Goal: Task Accomplishment & Management: Complete application form

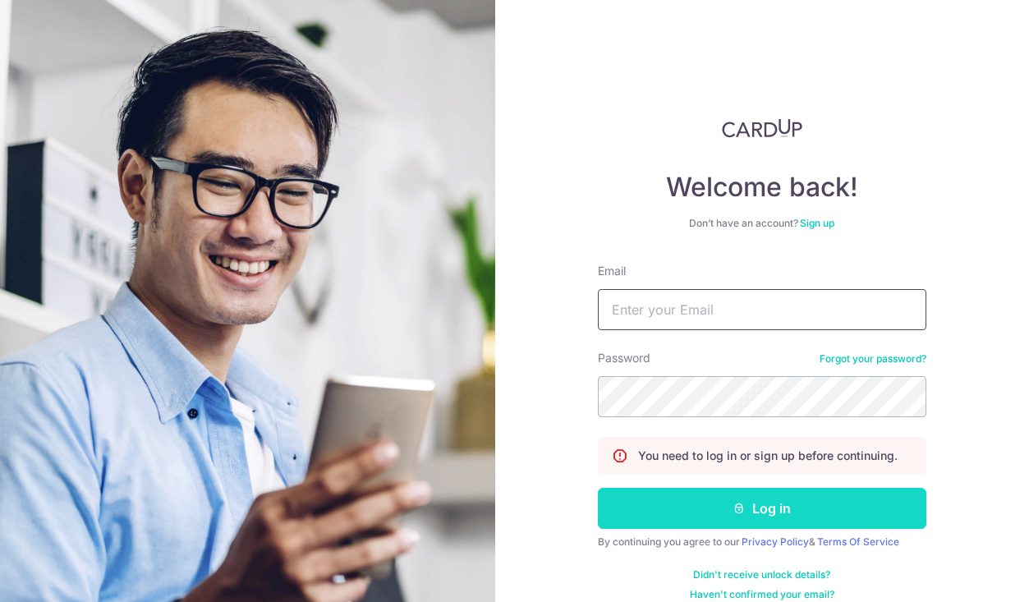
type input "andrewyeo10@gmail.com"
click at [800, 520] on button "Log in" at bounding box center [762, 508] width 328 height 41
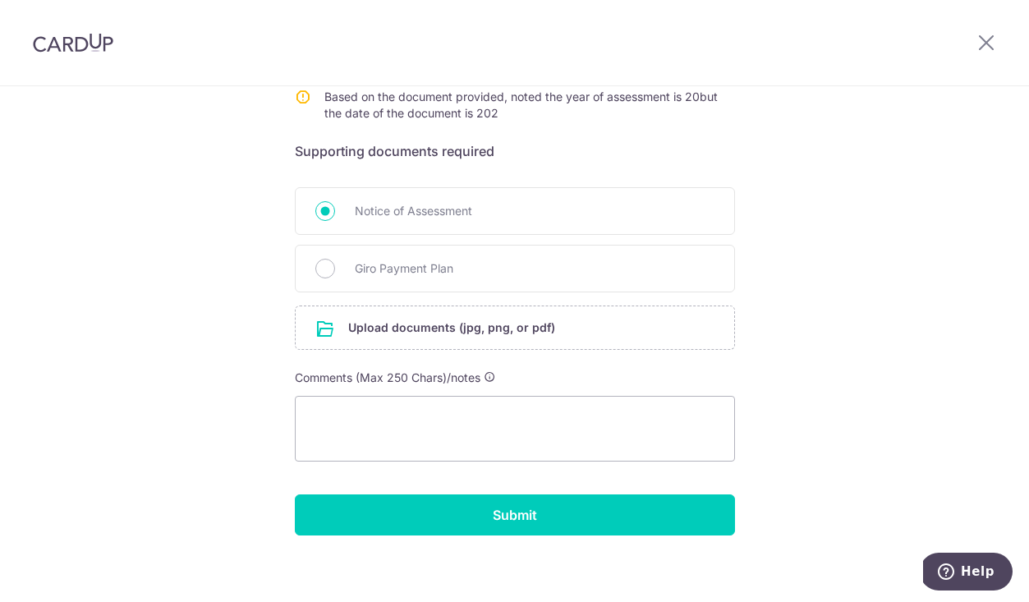
scroll to position [340, 0]
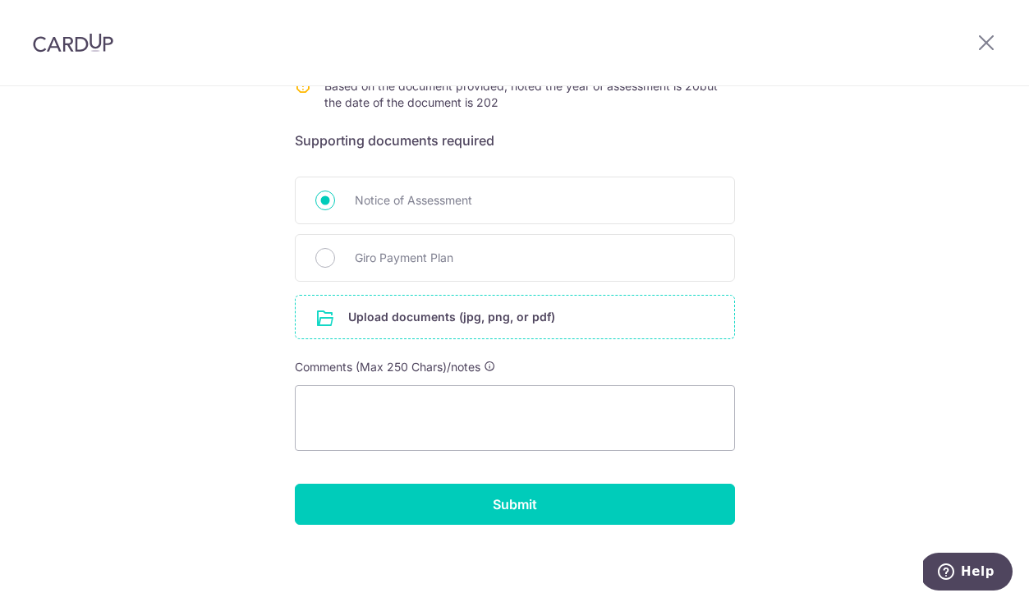
click at [512, 319] on input "file" at bounding box center [515, 317] width 438 height 43
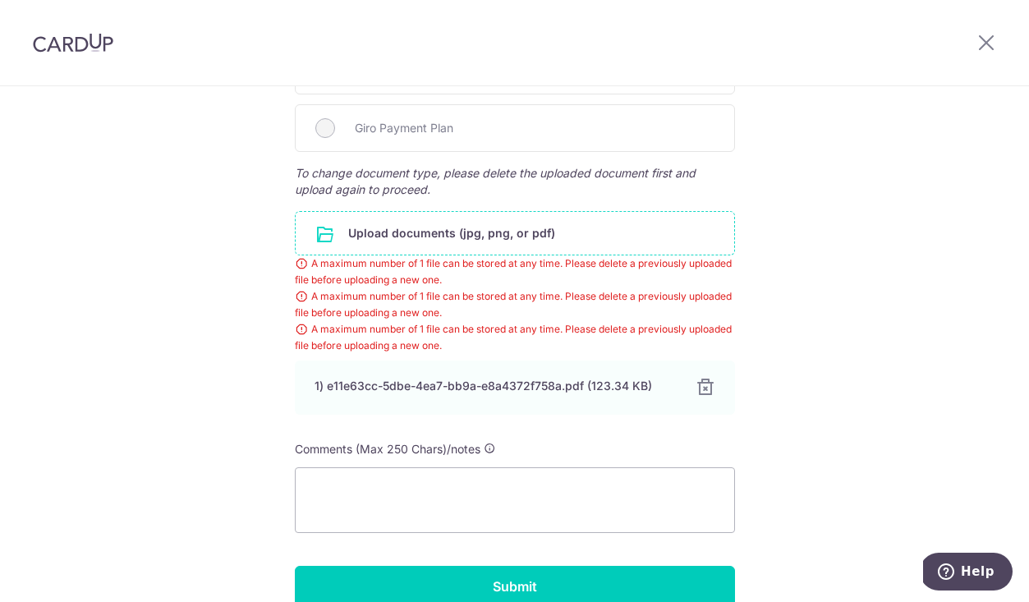
scroll to position [524, 0]
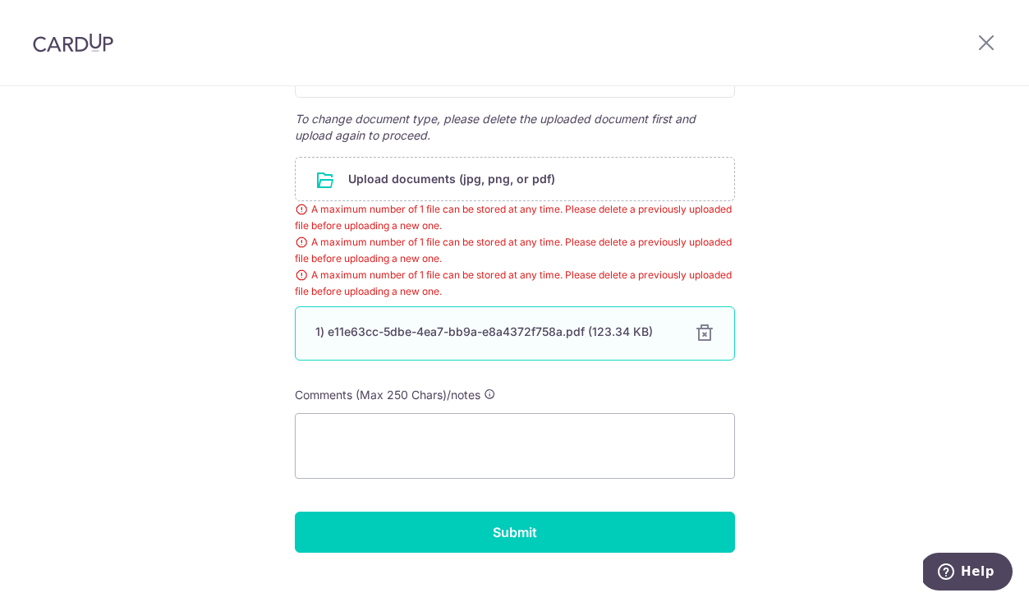
click at [708, 332] on div at bounding box center [705, 333] width 20 height 20
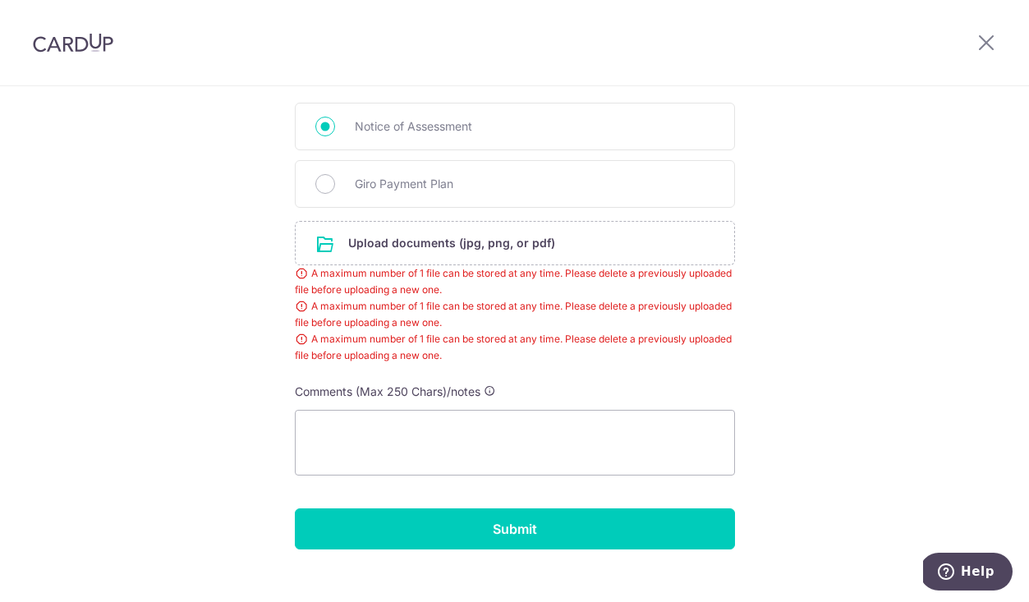
scroll to position [401, 0]
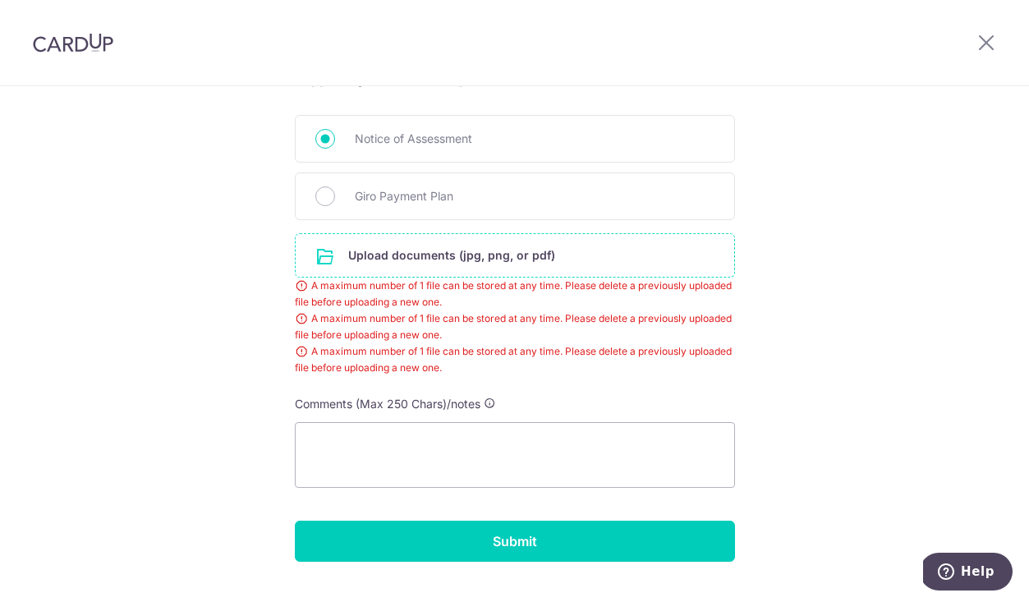
click at [536, 259] on input "file" at bounding box center [515, 255] width 438 height 43
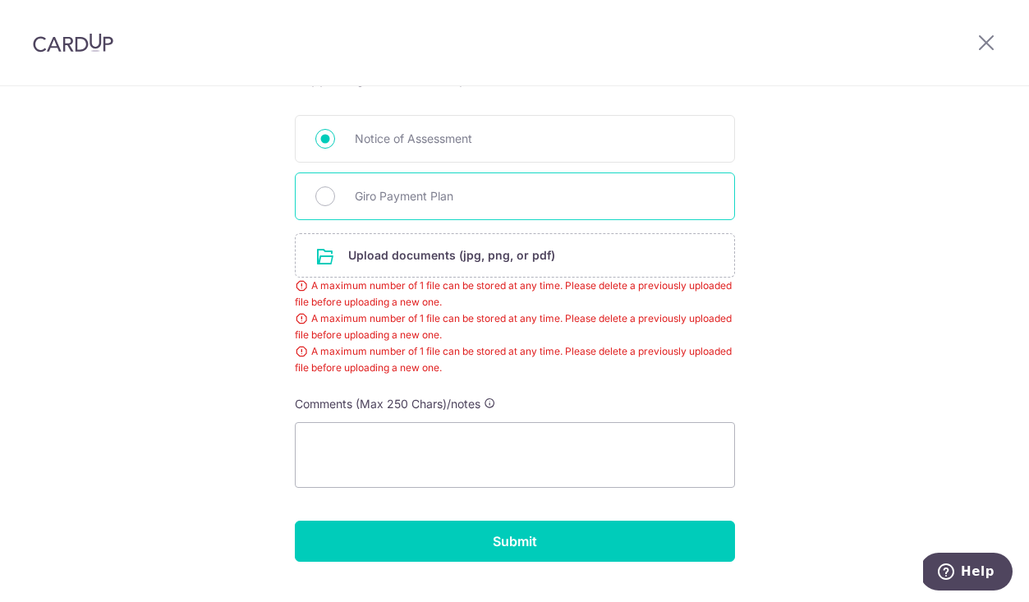
click at [433, 198] on span "Giro Payment Plan" at bounding box center [535, 196] width 360 height 20
click at [335, 198] on input "Giro Payment Plan" at bounding box center [325, 196] width 20 height 20
radio input "true"
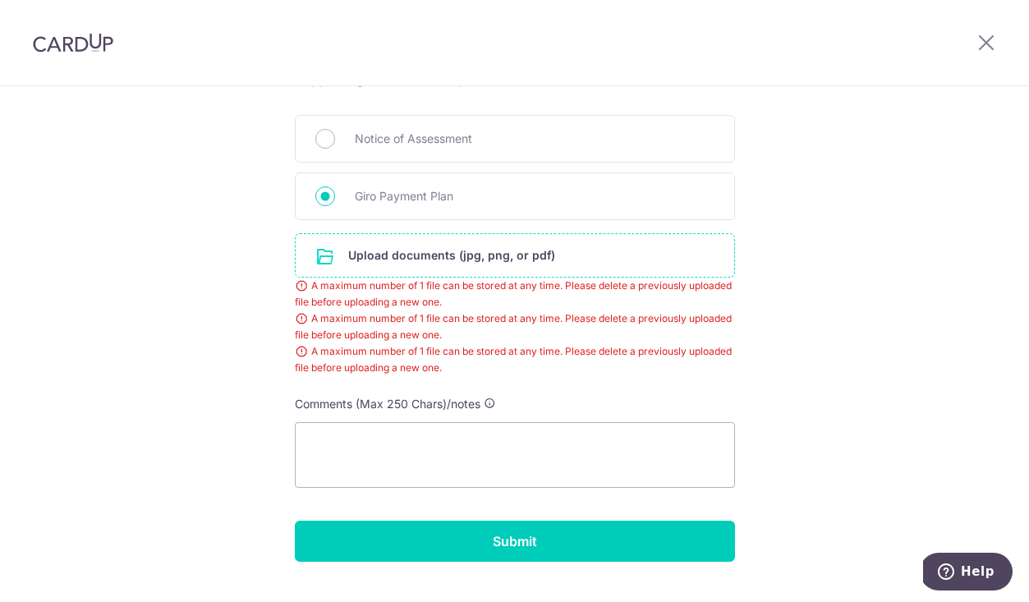
click at [467, 261] on input "file" at bounding box center [515, 255] width 438 height 43
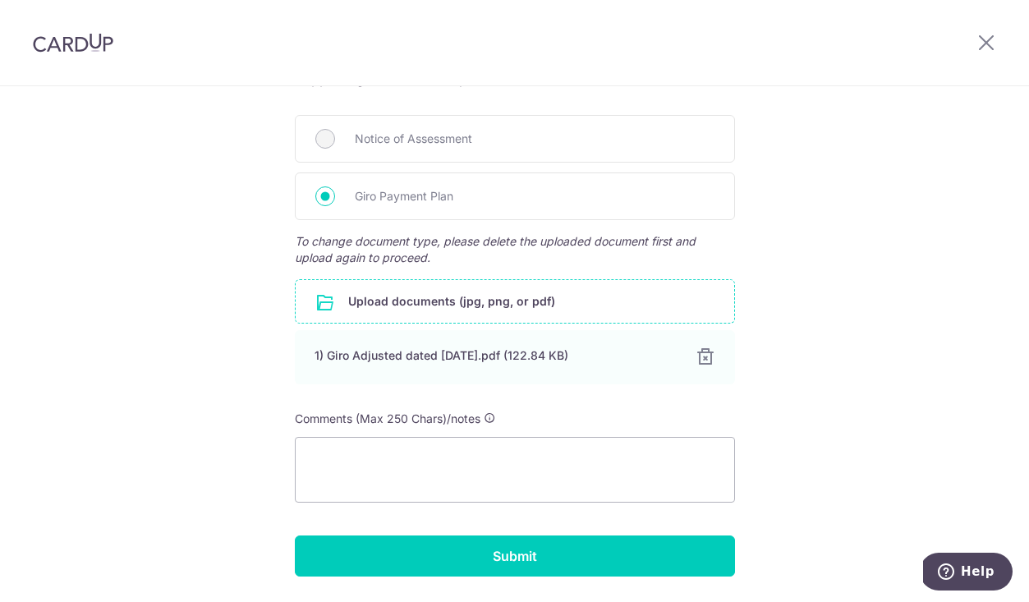
click at [520, 302] on input "file" at bounding box center [515, 301] width 438 height 43
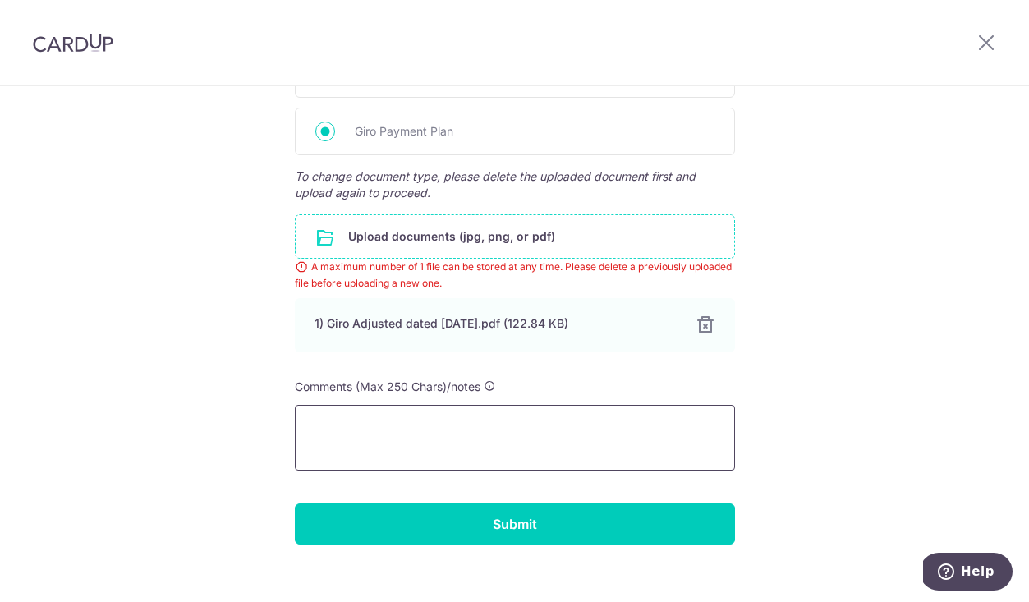
scroll to position [484, 0]
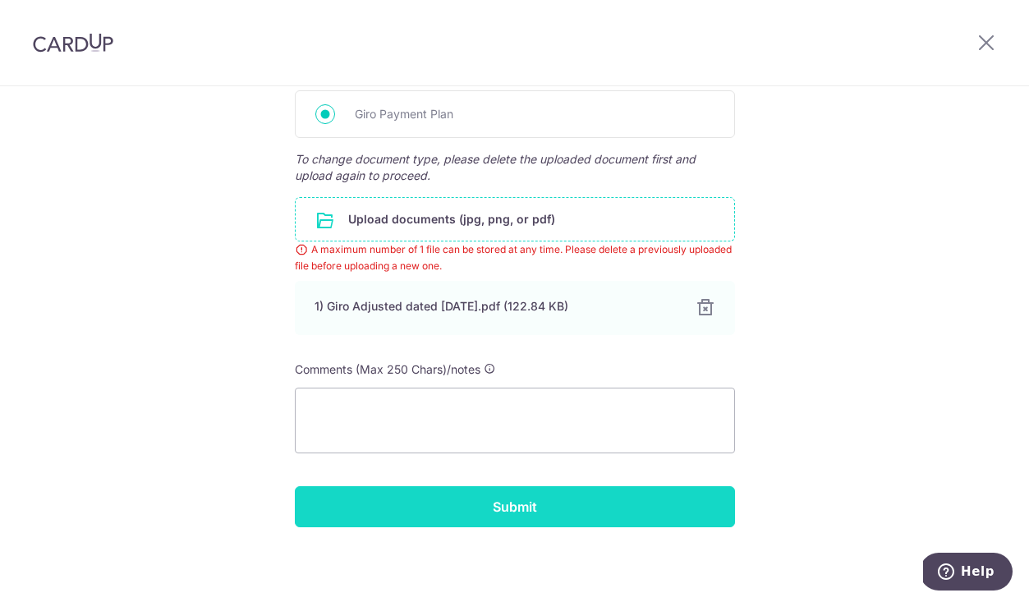
click at [577, 513] on input "Submit" at bounding box center [515, 506] width 440 height 41
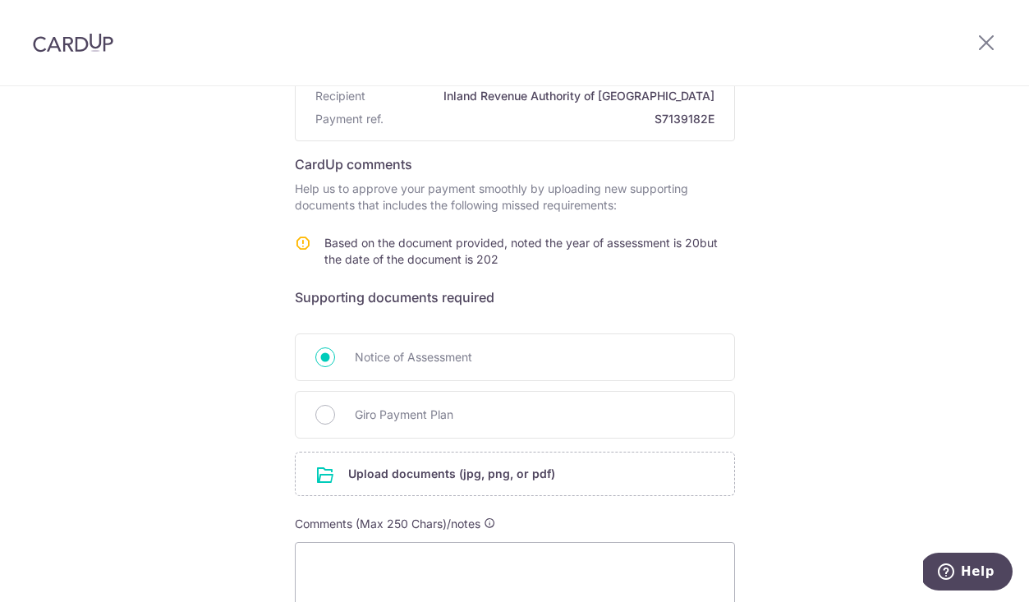
scroll to position [197, 0]
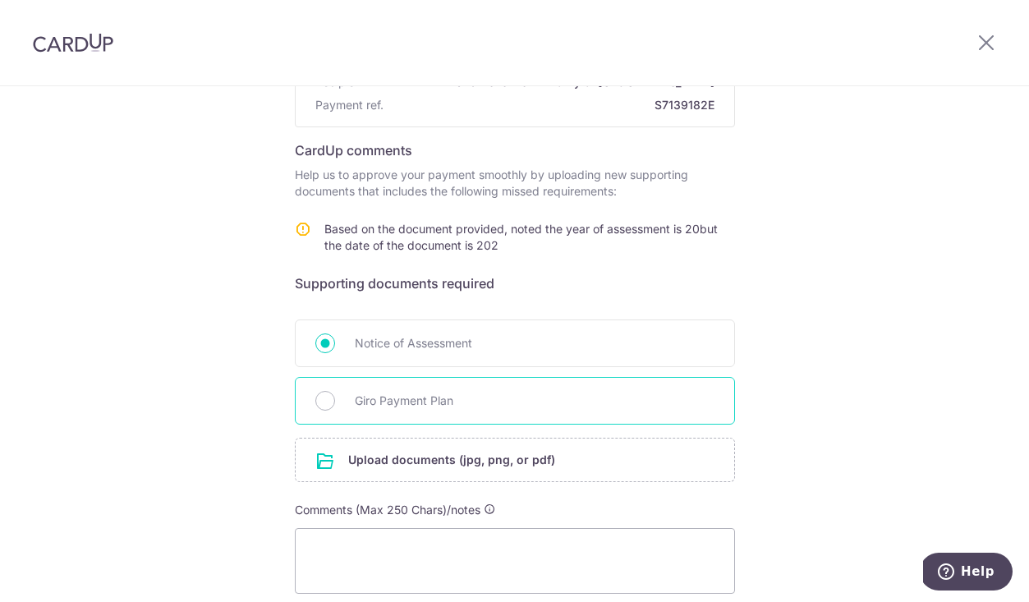
click at [510, 400] on span "Giro Payment Plan" at bounding box center [535, 401] width 360 height 20
click at [335, 400] on input "Giro Payment Plan" at bounding box center [325, 401] width 20 height 20
radio input "true"
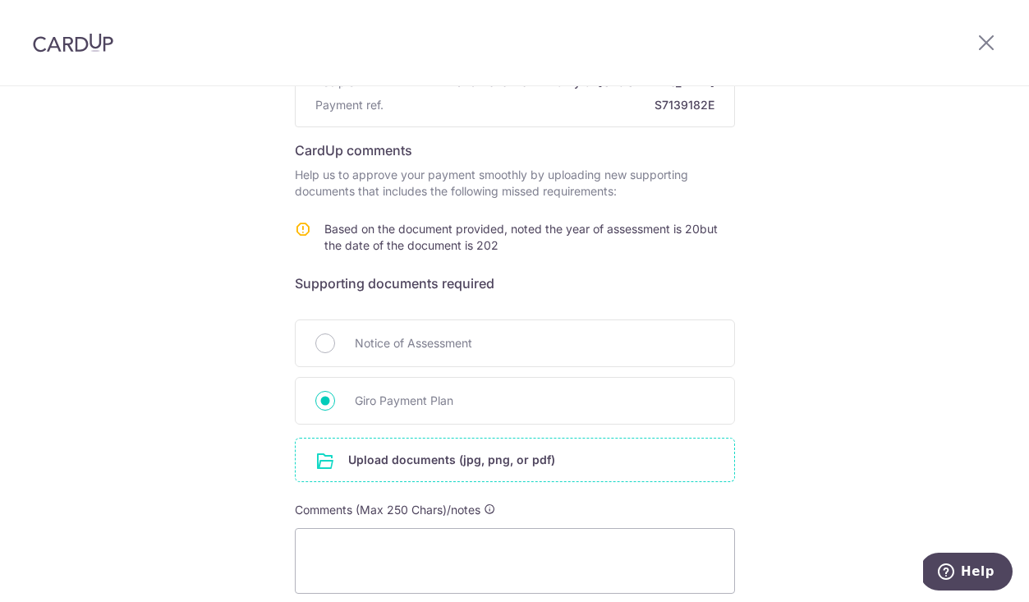
click at [493, 452] on input "file" at bounding box center [515, 459] width 438 height 43
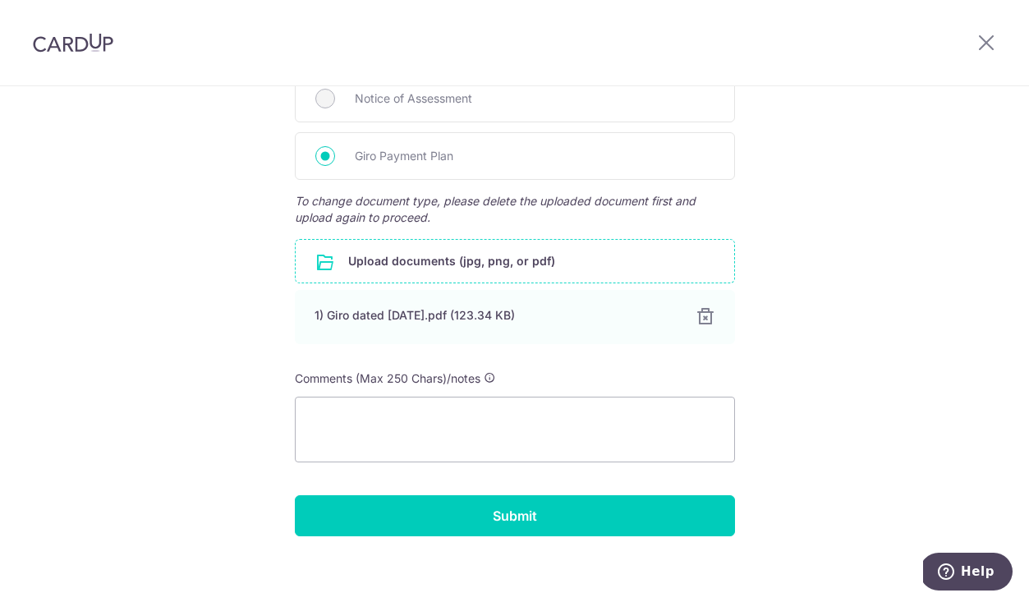
scroll to position [453, 0]
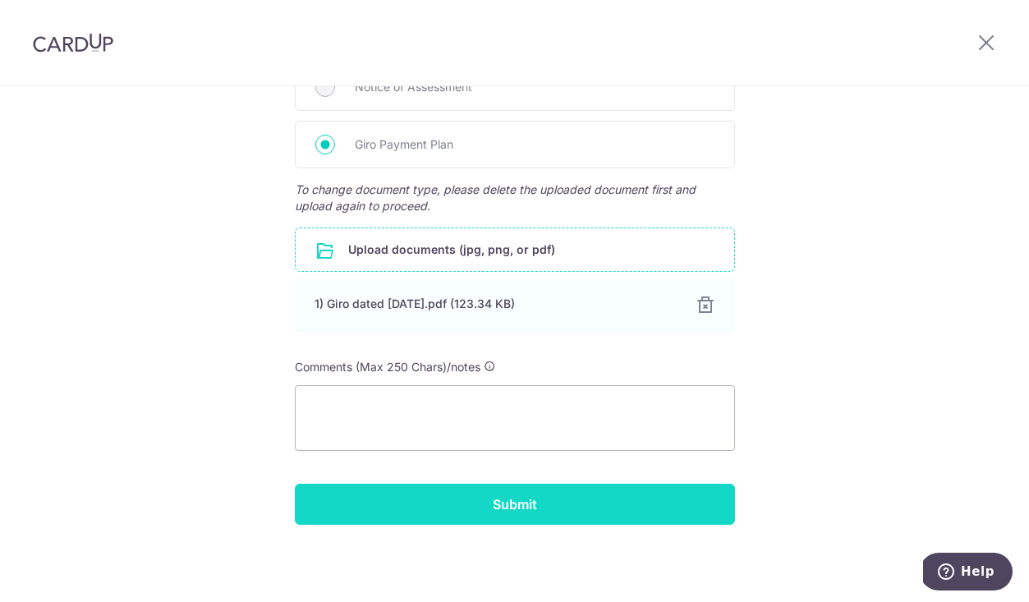
click at [641, 509] on input "Submit" at bounding box center [515, 504] width 440 height 41
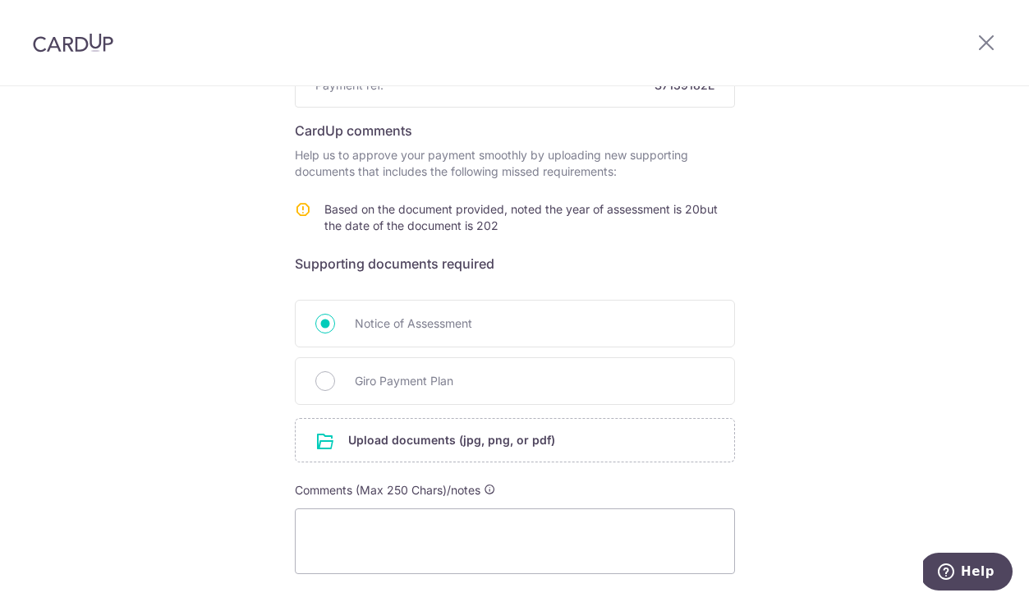
scroll to position [238, 0]
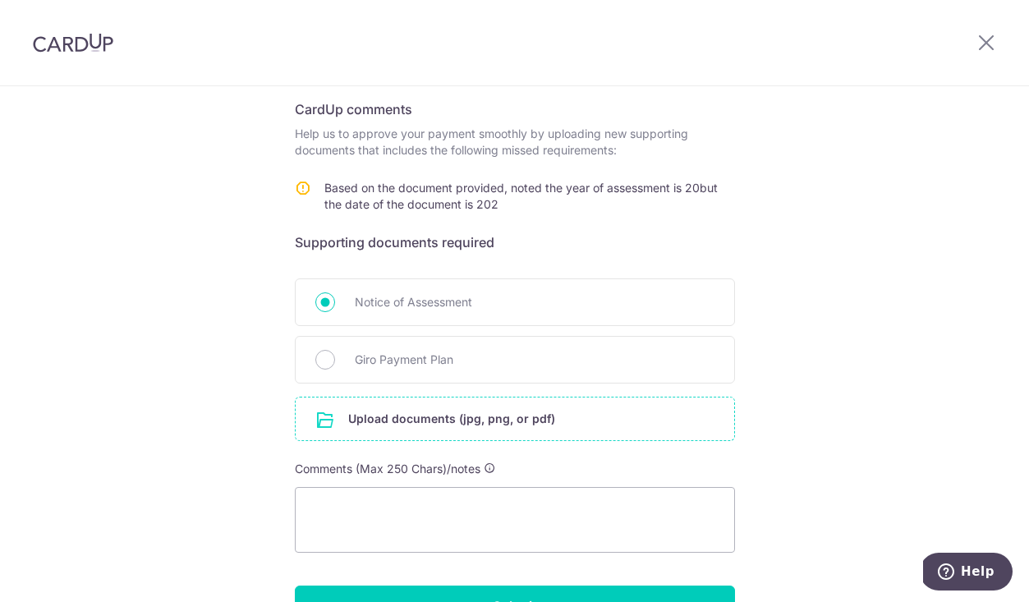
click at [566, 423] on input "file" at bounding box center [515, 418] width 438 height 43
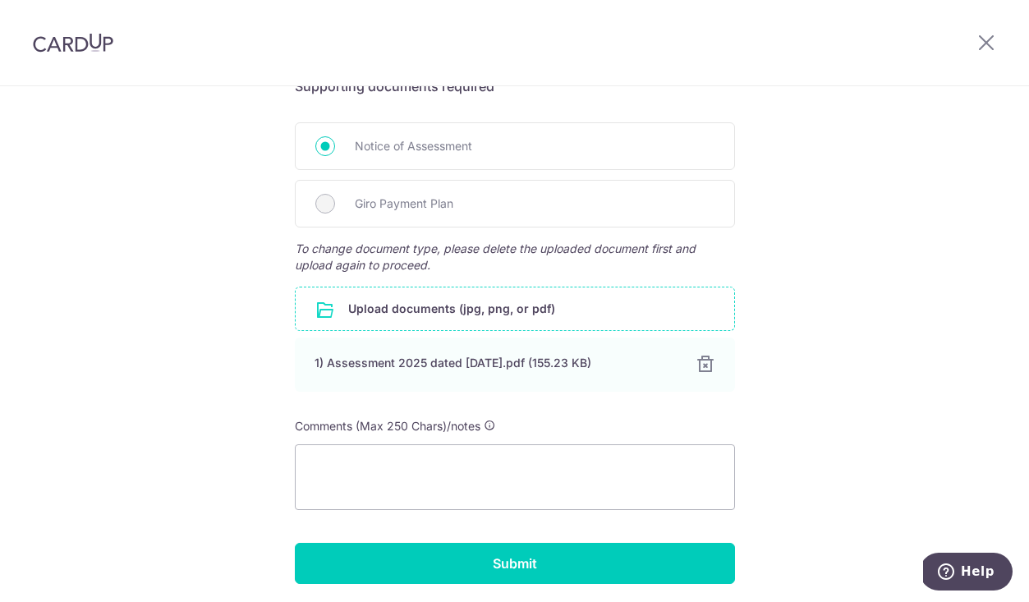
scroll to position [453, 0]
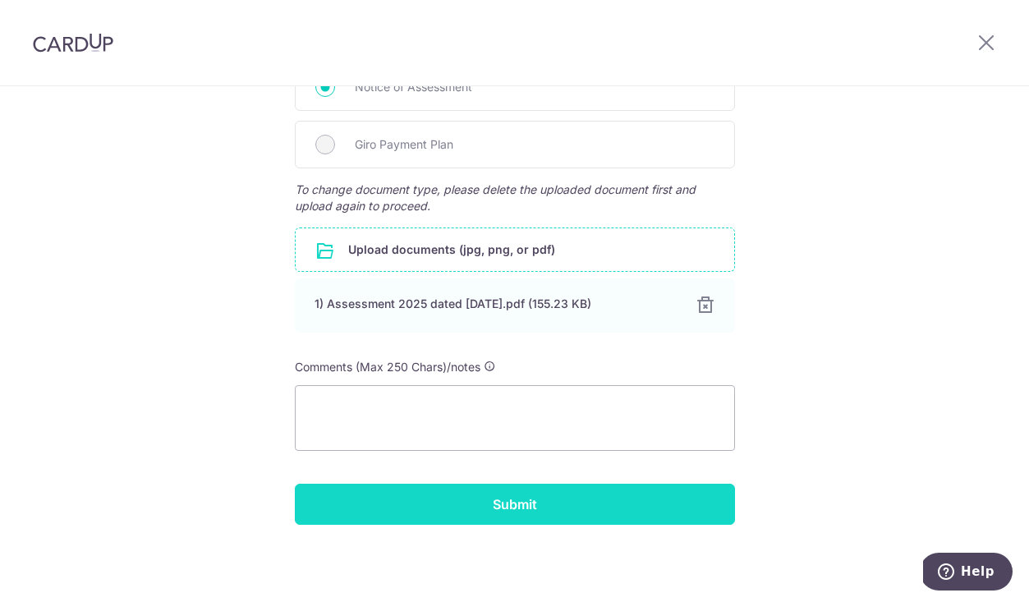
click at [630, 500] on input "Submit" at bounding box center [515, 504] width 440 height 41
